Goal: Transaction & Acquisition: Purchase product/service

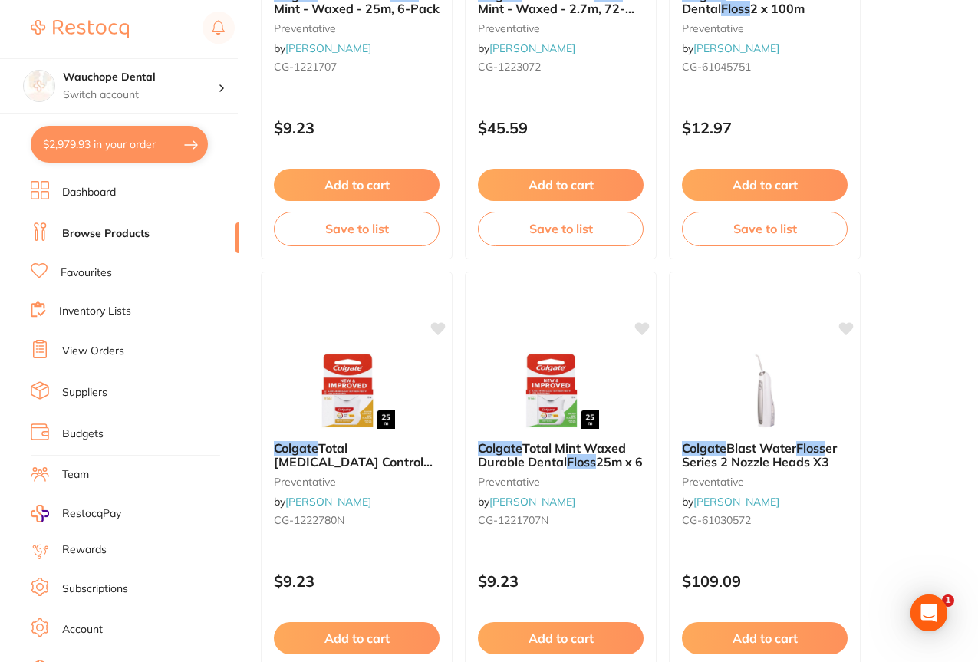
scroll to position [881, 0]
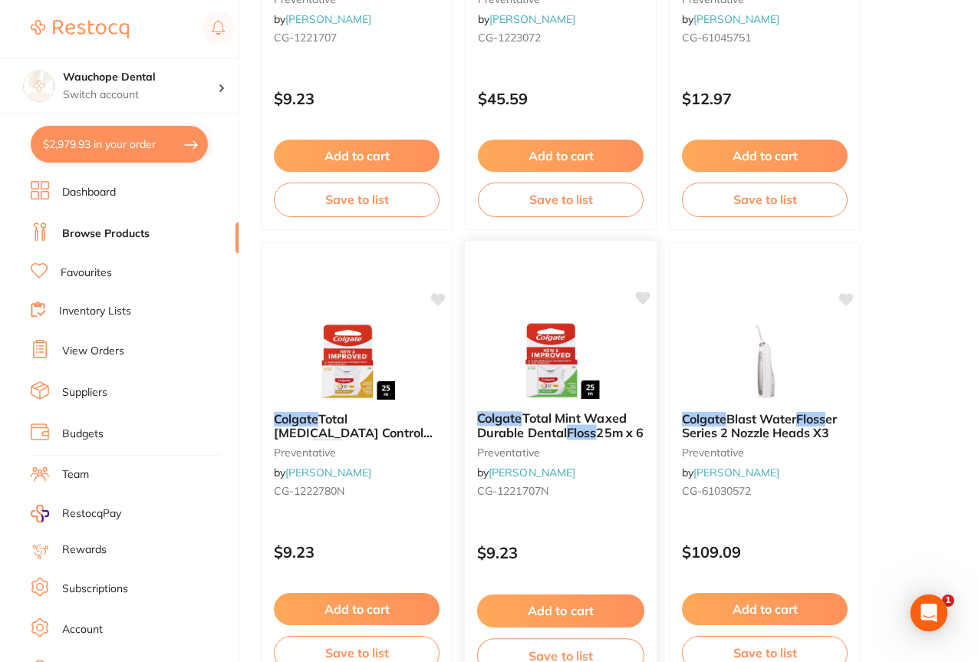
click at [596, 299] on div "[MEDICAL_DATA] Mint Waxed Durable [MEDICAL_DATA] 25m x 6 preventative by [PERSO…" at bounding box center [561, 463] width 194 height 446
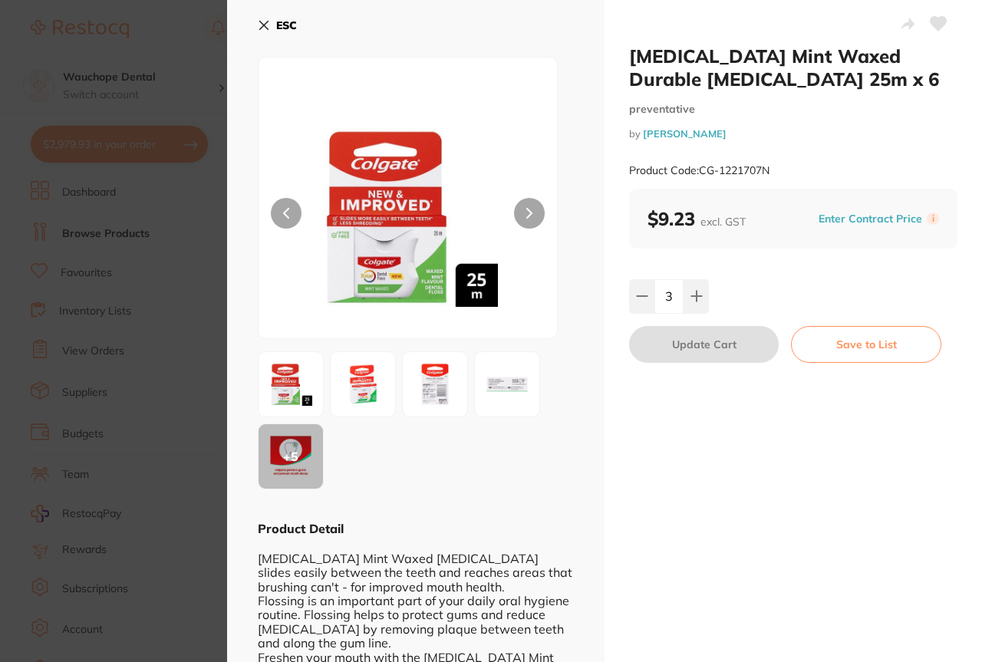
click at [157, 109] on section "[MEDICAL_DATA] Mint Waxed Durable [MEDICAL_DATA] 25m x 6 preventative by [PERSO…" at bounding box center [491, 331] width 982 height 662
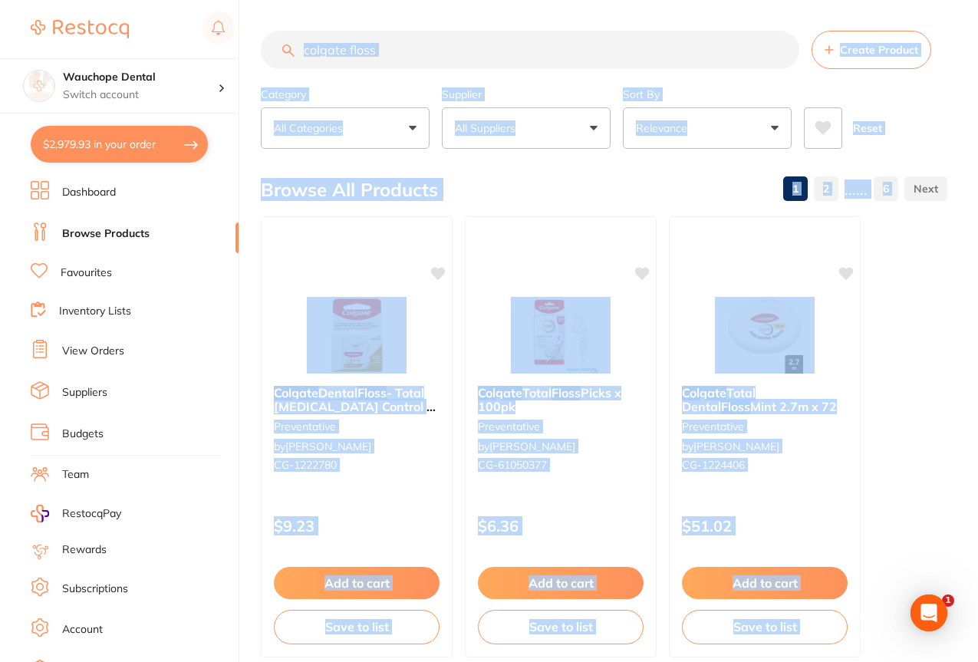
drag, startPoint x: 978, startPoint y: 96, endPoint x: 977, endPoint y: -93, distance: 188.8
click at [977, 0] on html "$2,979.93 Wauchope Dental Switch account Wauchope Dental South West Rocks Denta…" at bounding box center [489, 331] width 978 height 662
click at [394, 51] on input "colgate floss" at bounding box center [530, 50] width 539 height 38
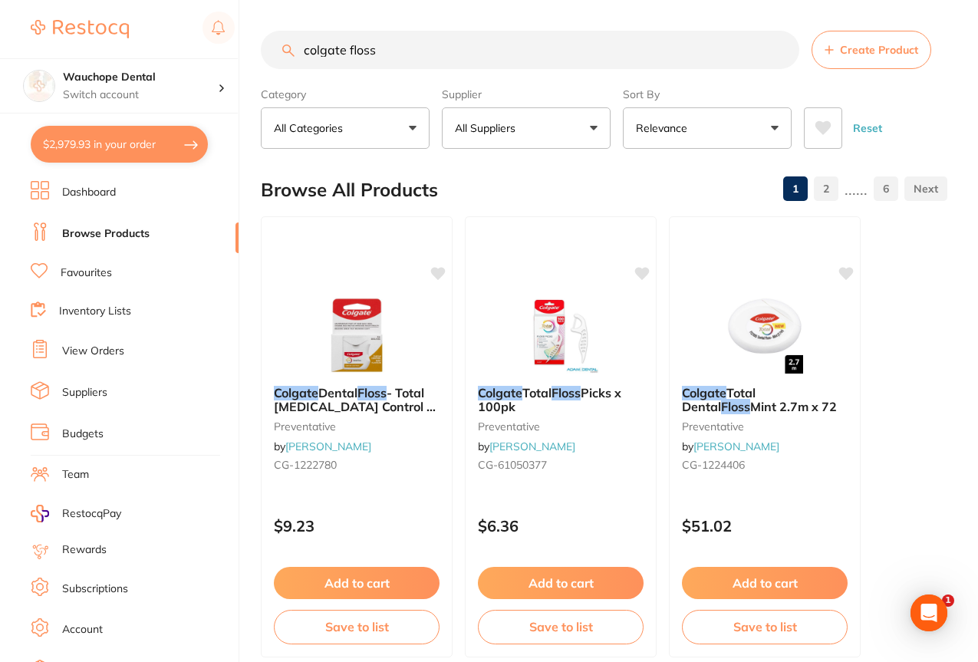
click at [394, 51] on input "colgate floss" at bounding box center [530, 50] width 539 height 38
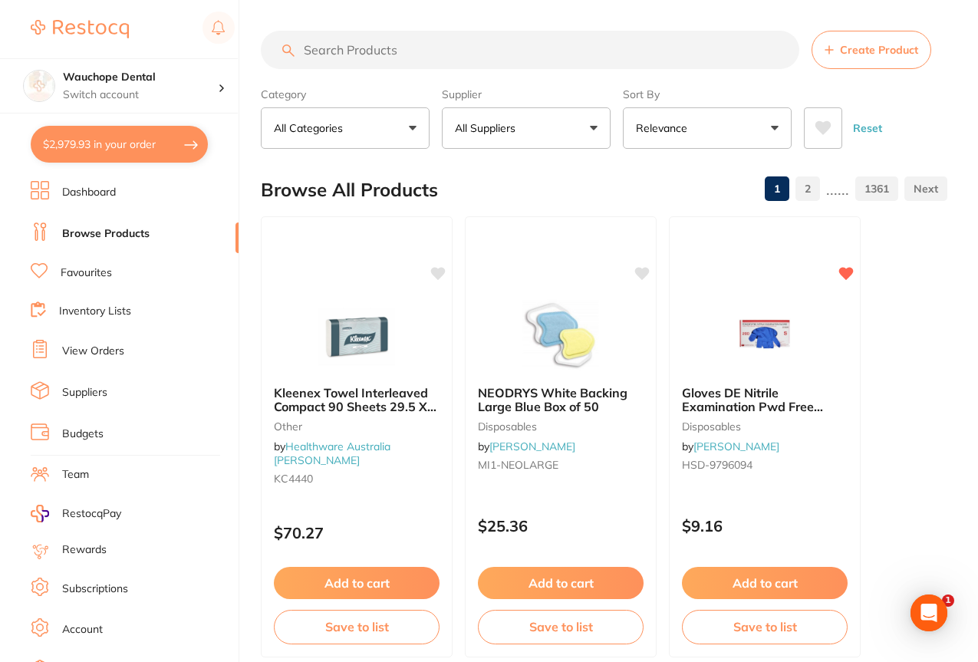
click at [91, 133] on button "$2,979.93 in your order" at bounding box center [119, 144] width 177 height 37
checkbox input "true"
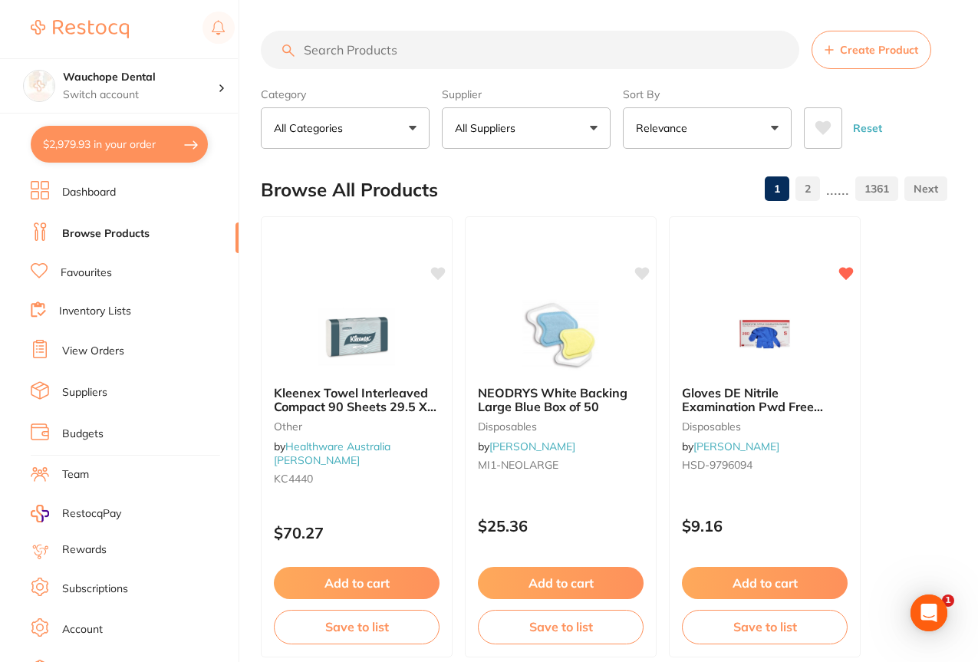
checkbox input "true"
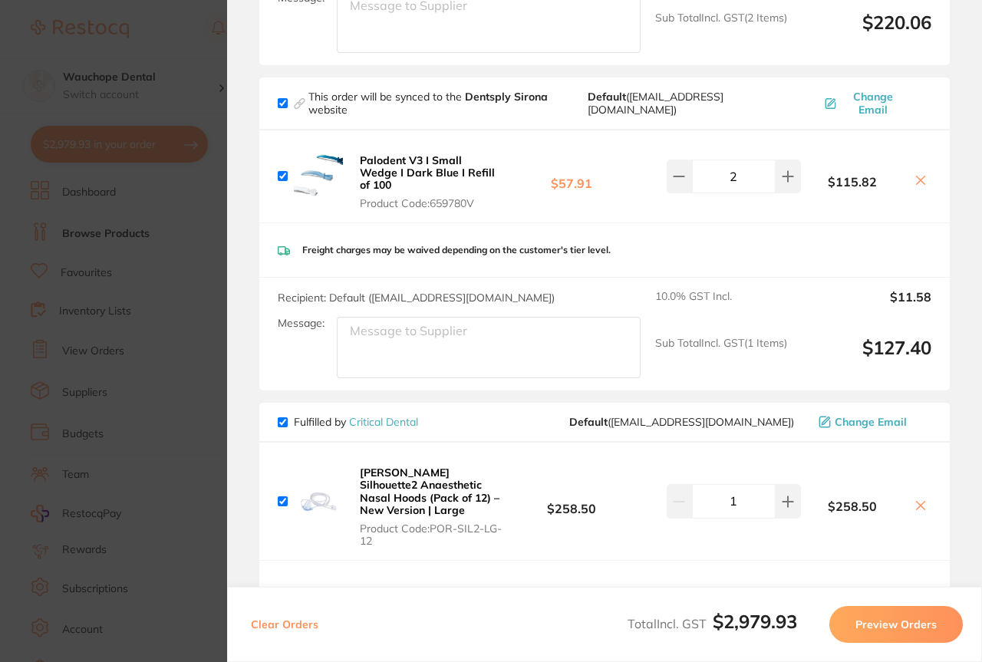
scroll to position [458, 0]
